Goal: Find specific page/section: Find specific page/section

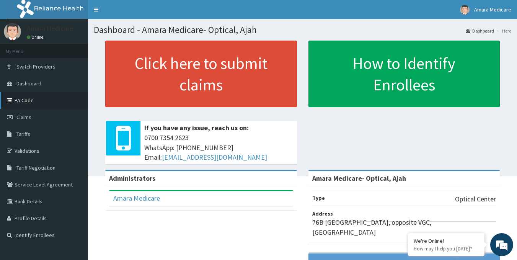
click at [17, 102] on link "PA Code" at bounding box center [44, 100] width 88 height 17
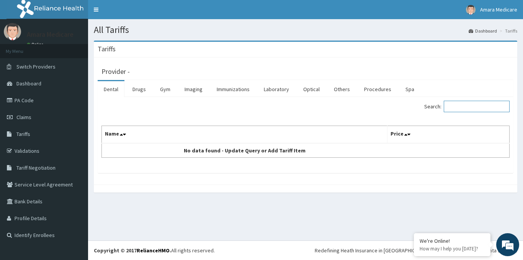
click at [455, 106] on input "Search:" at bounding box center [476, 106] width 66 height 11
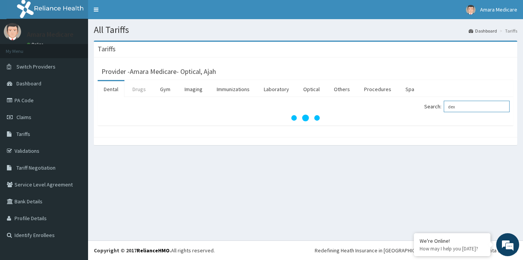
type input "dex"
click at [145, 85] on link "Drugs" at bounding box center [139, 89] width 26 height 16
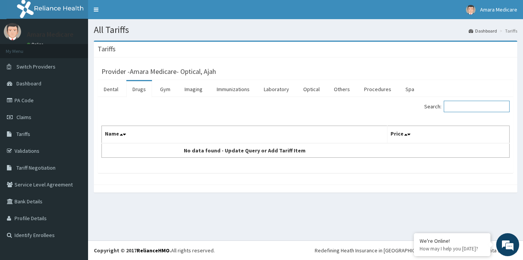
click at [476, 107] on input "Search:" at bounding box center [476, 106] width 66 height 11
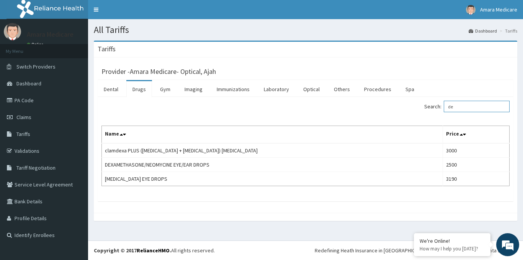
type input "d"
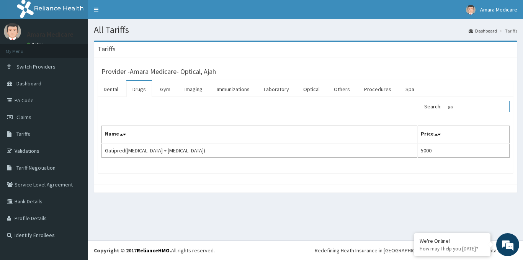
type input "g"
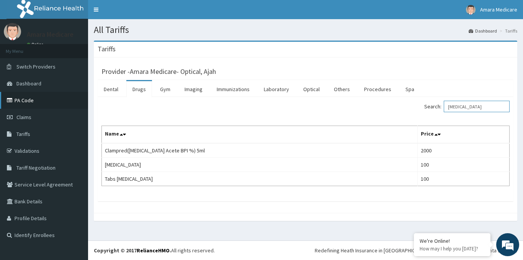
type input "prednisolone"
click at [16, 101] on link "PA Code" at bounding box center [44, 100] width 88 height 17
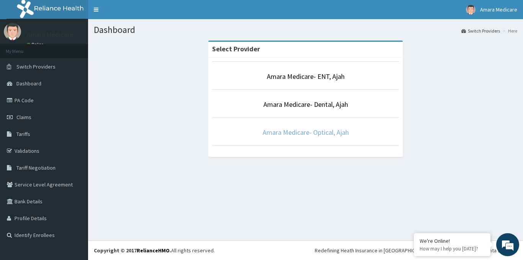
click at [309, 132] on link "Amara Medicare- Optical, Ajah" at bounding box center [305, 132] width 86 height 9
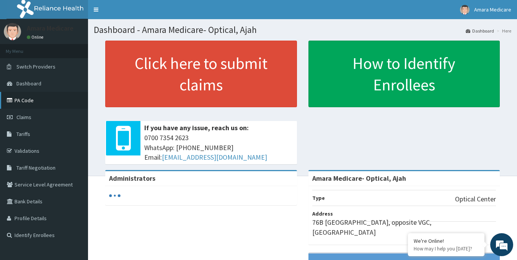
click at [19, 104] on link "PA Code" at bounding box center [44, 100] width 88 height 17
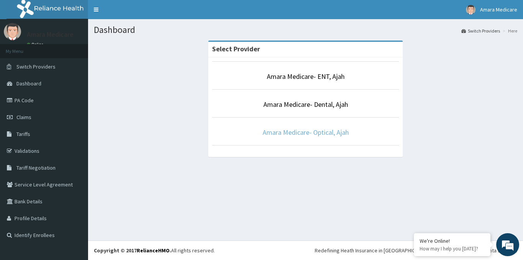
click at [321, 130] on link "Amara Medicare- Optical, Ajah" at bounding box center [305, 132] width 86 height 9
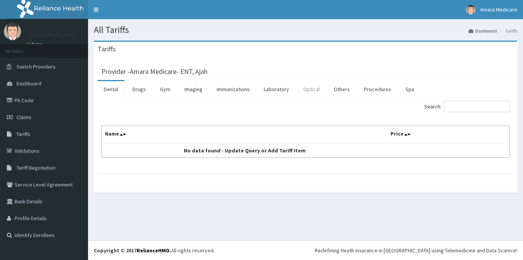
click at [307, 88] on link "Optical" at bounding box center [311, 89] width 29 height 16
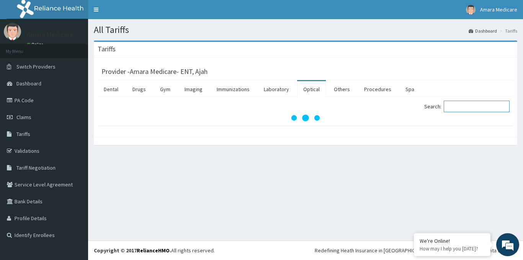
click at [462, 109] on input "Search:" at bounding box center [476, 106] width 66 height 11
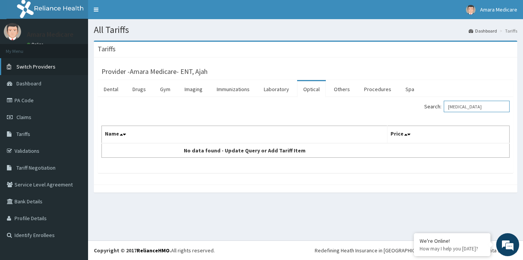
type input "tonometry"
click at [36, 70] on span "Switch Providers" at bounding box center [35, 66] width 39 height 7
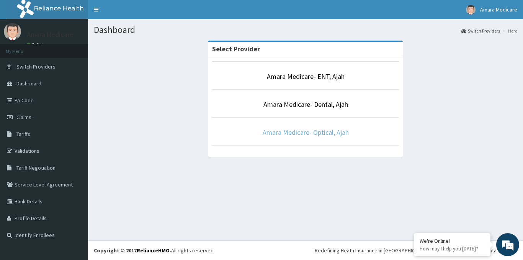
click at [295, 133] on link "Amara Medicare- Optical, Ajah" at bounding box center [305, 132] width 86 height 9
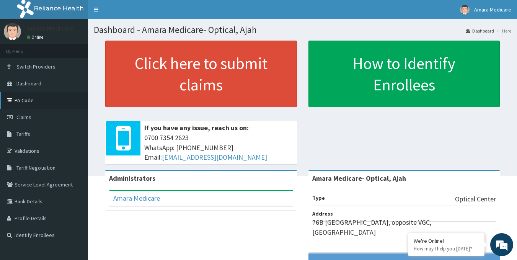
click at [22, 102] on link "PA Code" at bounding box center [44, 100] width 88 height 17
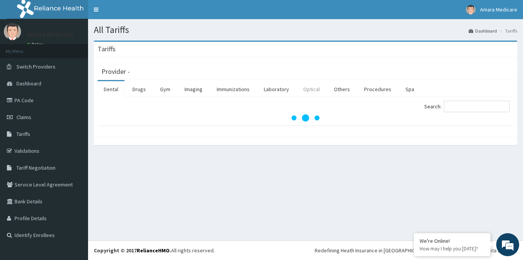
click at [312, 91] on link "Optical" at bounding box center [311, 89] width 29 height 16
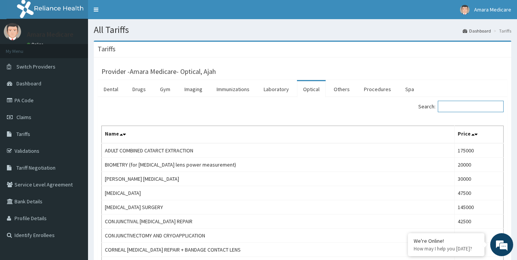
click at [449, 103] on input "Search:" at bounding box center [471, 106] width 66 height 11
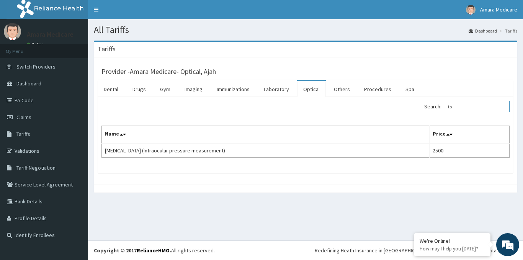
type input "t"
type input "s"
drag, startPoint x: 473, startPoint y: 108, endPoint x: 415, endPoint y: 108, distance: 57.4
click at [415, 108] on div "Search: dilata" at bounding box center [410, 107] width 198 height 13
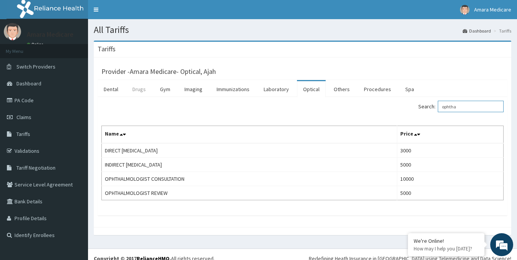
type input "ophtha"
click at [144, 90] on link "Drugs" at bounding box center [139, 89] width 26 height 16
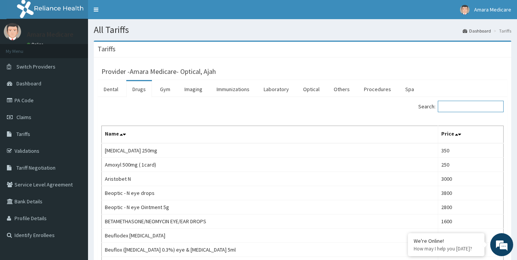
click at [465, 108] on input "Search:" at bounding box center [471, 106] width 66 height 11
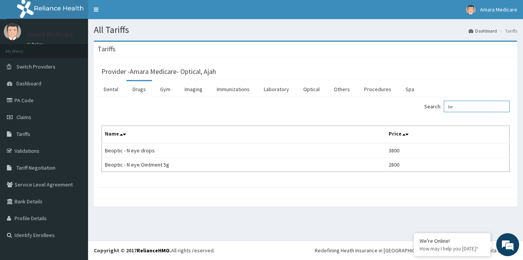
type input "b"
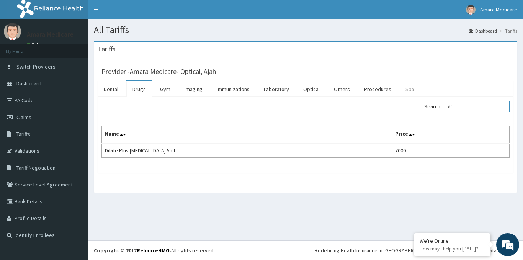
type input "d"
type input "g"
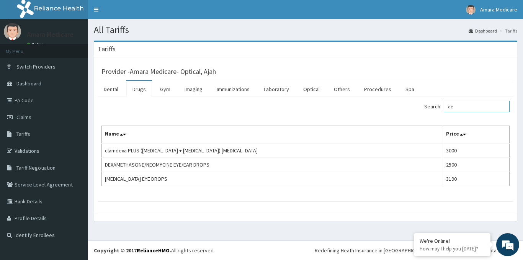
type input "d"
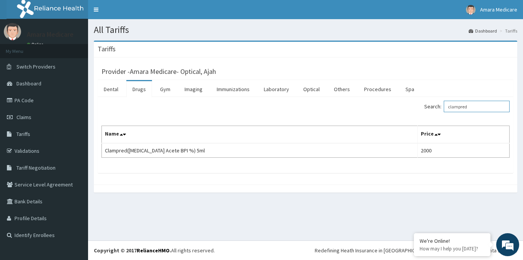
type input "clampred"
click at [33, 63] on span "Switch Providers" at bounding box center [35, 66] width 39 height 7
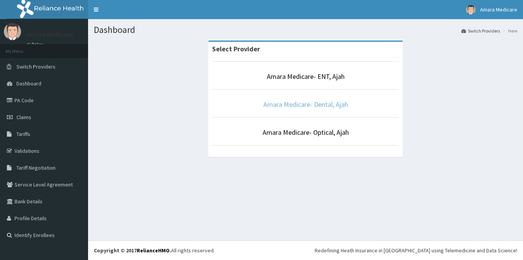
click at [293, 103] on link "Amara Medicare- Dental, Ajah" at bounding box center [305, 104] width 85 height 9
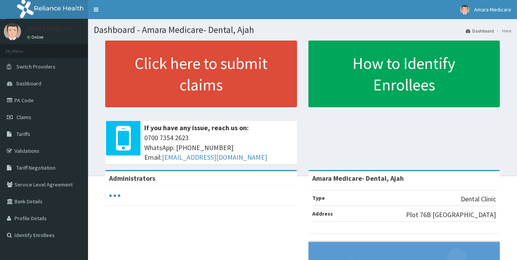
click at [18, 150] on link "Validations" at bounding box center [44, 150] width 88 height 17
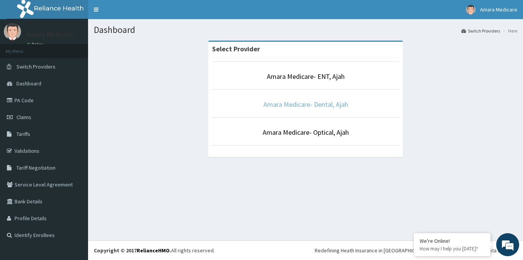
click at [304, 104] on link "Amara Medicare- Dental, Ajah" at bounding box center [305, 104] width 85 height 9
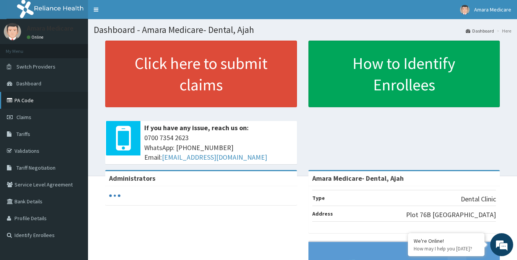
click at [23, 104] on link "PA Code" at bounding box center [44, 100] width 88 height 17
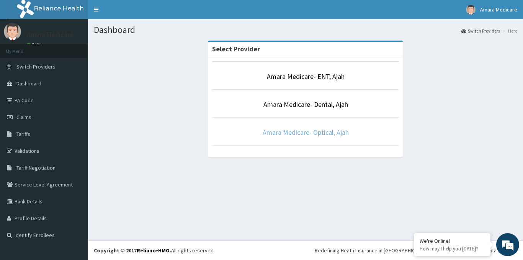
click at [306, 132] on link "Amara Medicare- Optical, Ajah" at bounding box center [305, 132] width 86 height 9
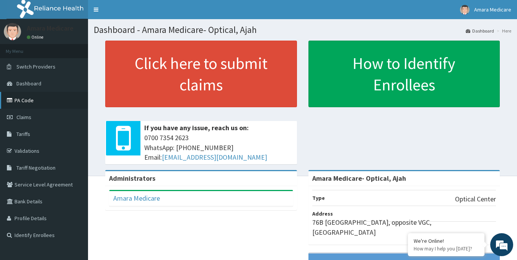
click at [21, 97] on link "PA Code" at bounding box center [44, 100] width 88 height 17
